Goal: Task Accomplishment & Management: Manage account settings

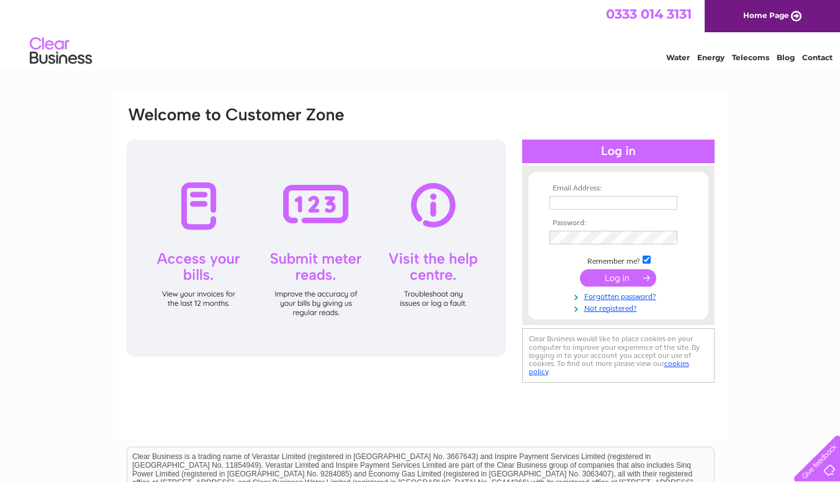
type input "[EMAIL_ADDRESS][DOMAIN_NAME]"
click at [617, 277] on input "submit" at bounding box center [618, 277] width 76 height 17
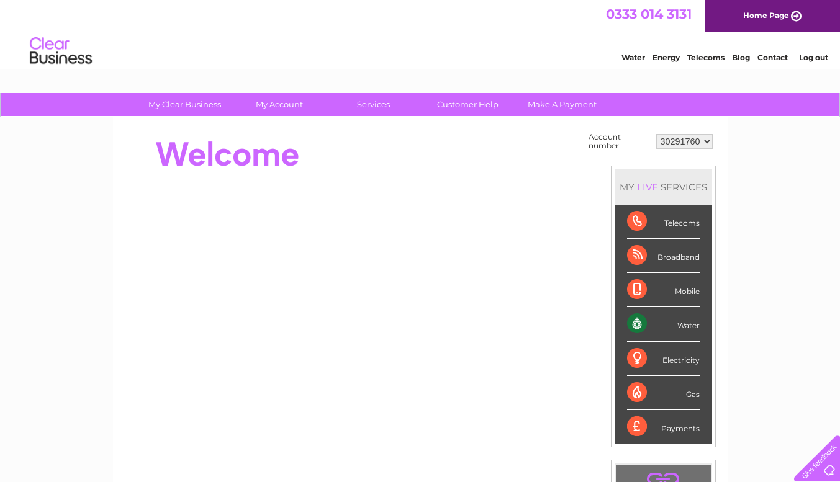
click at [679, 326] on div "Water" at bounding box center [663, 324] width 73 height 34
click at [627, 57] on link "Water" at bounding box center [633, 57] width 24 height 9
